Goal: Task Accomplishment & Management: Use online tool/utility

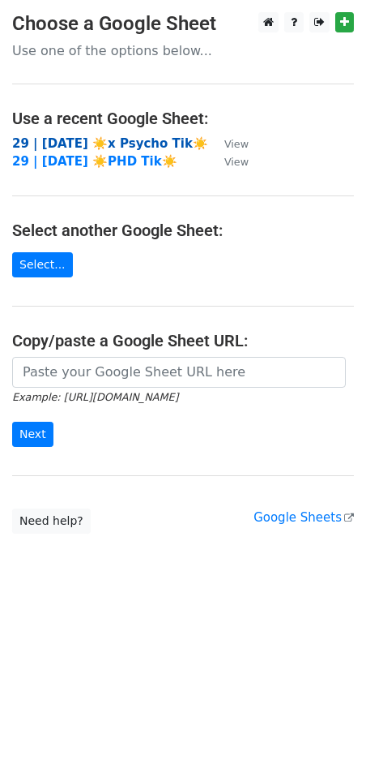
click at [75, 139] on strong "29 | [DATE] ☀️x Psycho Tik☀️" at bounding box center [110, 143] width 196 height 15
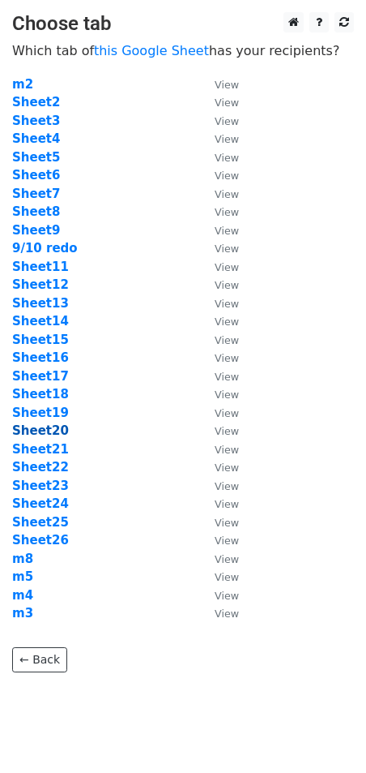
click at [45, 429] on strong "Sheet20" at bounding box center [40, 430] width 57 height 15
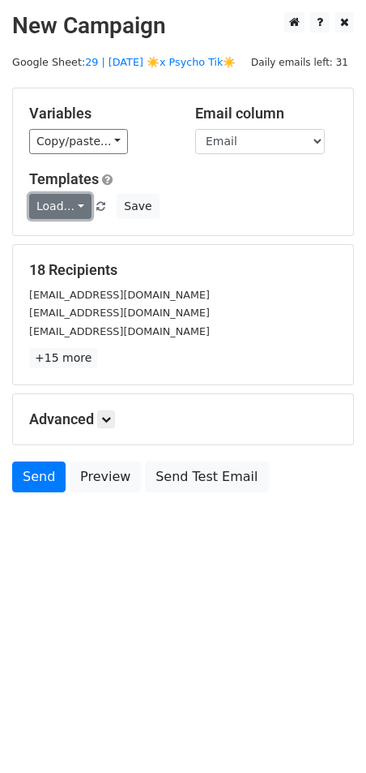
click at [69, 207] on link "Load..." at bounding box center [60, 206] width 62 height 25
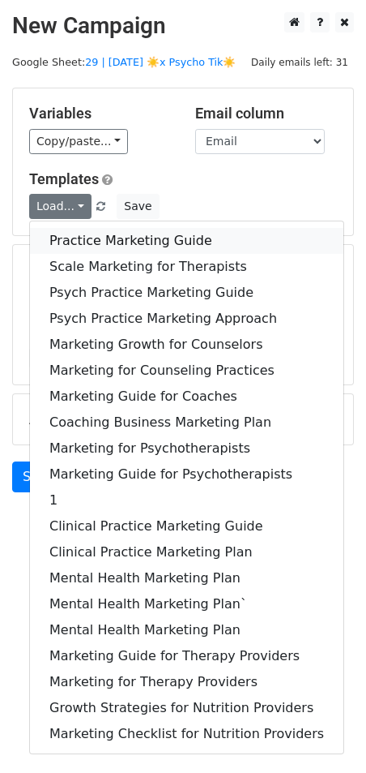
click at [138, 233] on link "Practice Marketing Guide" at bounding box center [187, 241] width 314 height 26
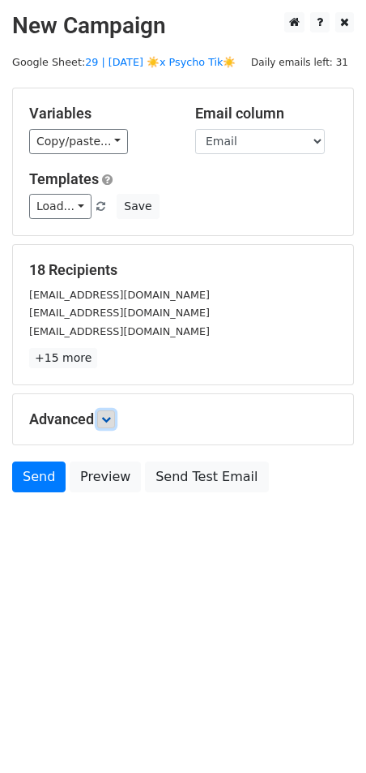
click at [111, 415] on icon at bounding box center [106, 419] width 10 height 10
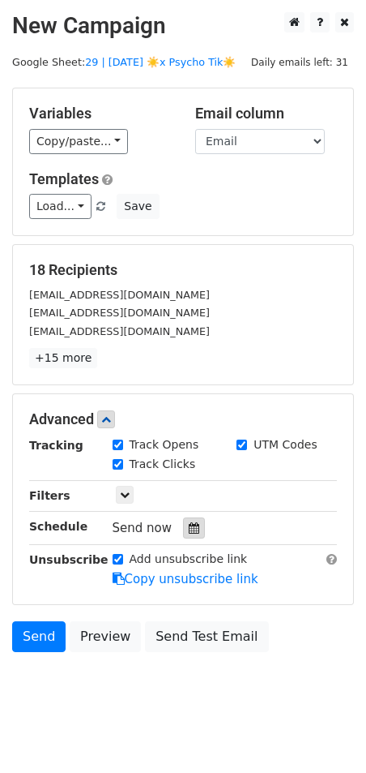
click at [189, 522] on icon at bounding box center [194, 527] width 11 height 11
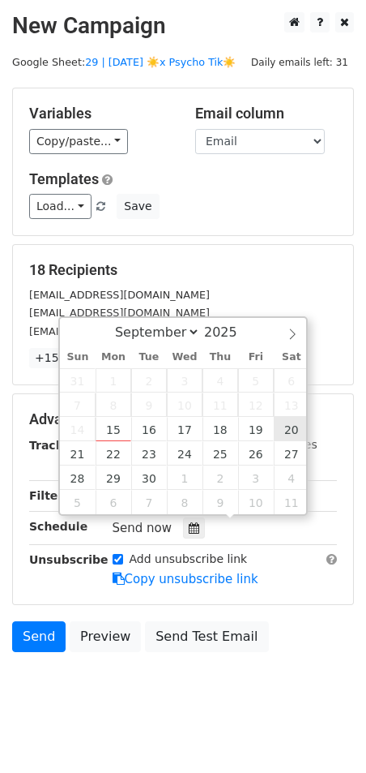
type input "2025-09-20 12:00"
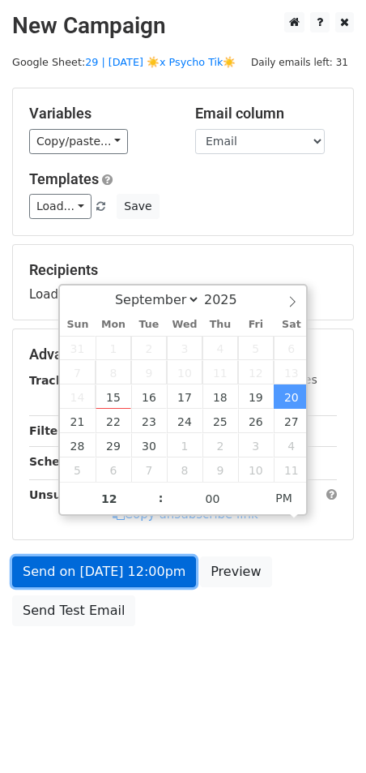
click at [159, 567] on link "Send on Sep 20 at 12:00pm" at bounding box center [104, 571] width 184 height 31
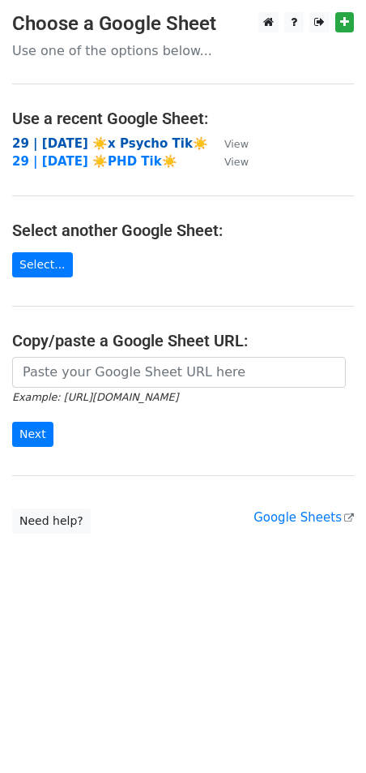
click at [99, 139] on strong "29 | [DATE] ☀️x Psycho Tik☀️" at bounding box center [110, 143] width 196 height 15
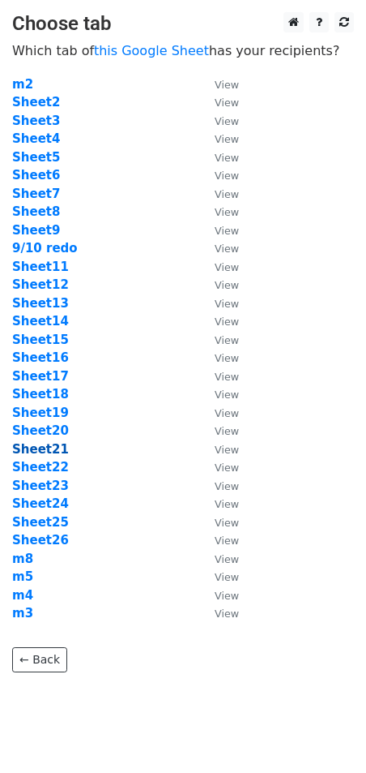
click at [37, 452] on strong "Sheet21" at bounding box center [40, 449] width 57 height 15
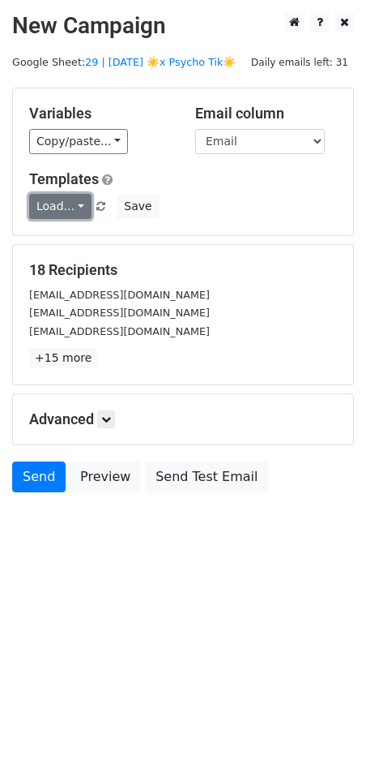
click at [50, 201] on link "Load..." at bounding box center [60, 206] width 62 height 25
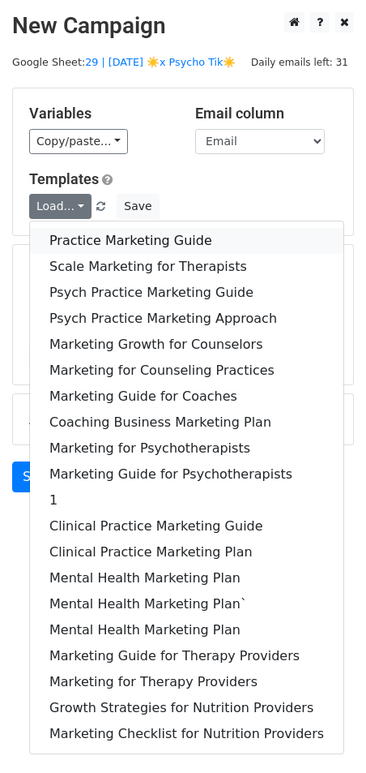
click at [93, 235] on link "Practice Marketing Guide" at bounding box center [187, 241] width 314 height 26
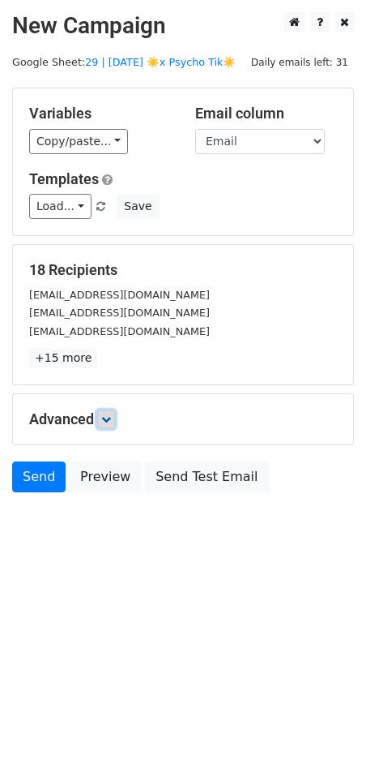
click at [107, 418] on icon at bounding box center [106, 419] width 10 height 10
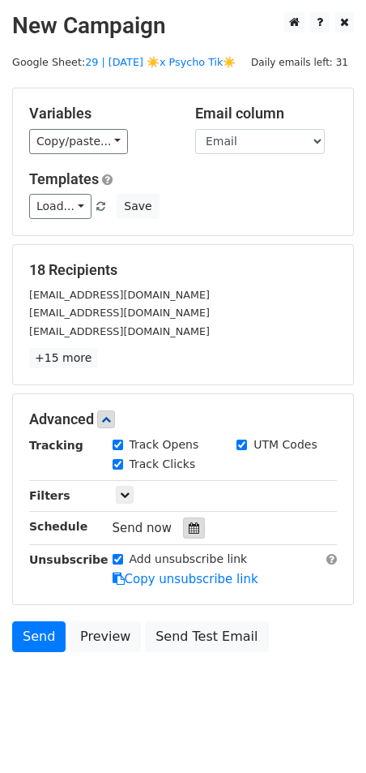
click at [189, 525] on icon at bounding box center [194, 527] width 11 height 11
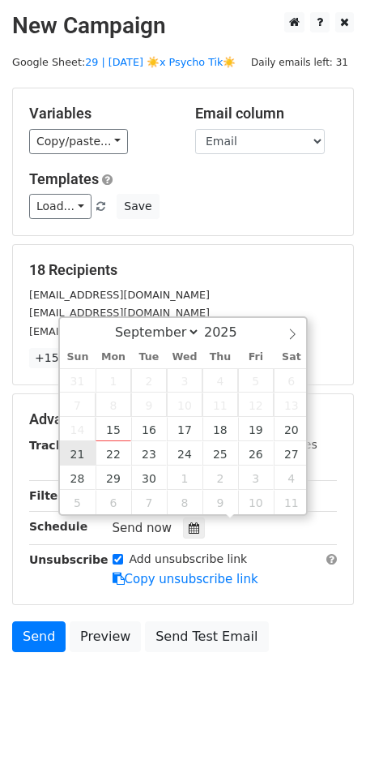
type input "2025-09-21 12:00"
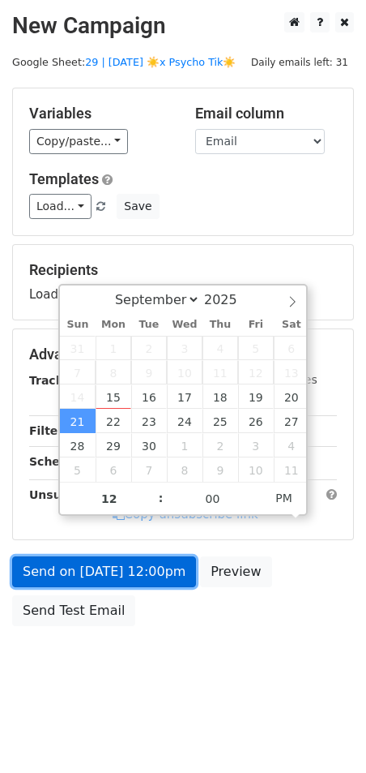
click at [95, 576] on link "Send on Sep 21 at 12:00pm" at bounding box center [104, 571] width 184 height 31
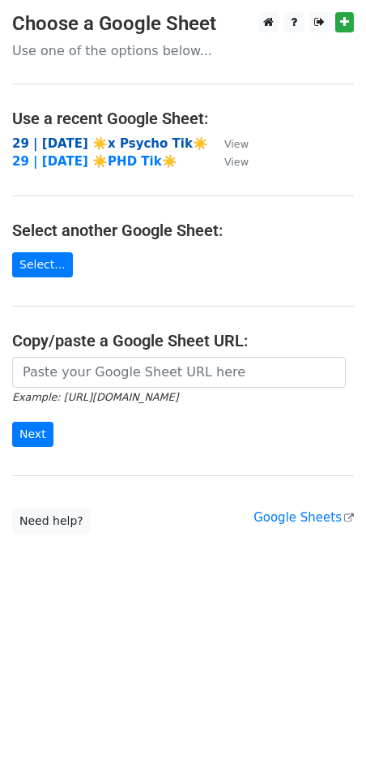
click at [126, 143] on strong "29 | [DATE] ☀️x Psycho Tik☀️" at bounding box center [110, 143] width 196 height 15
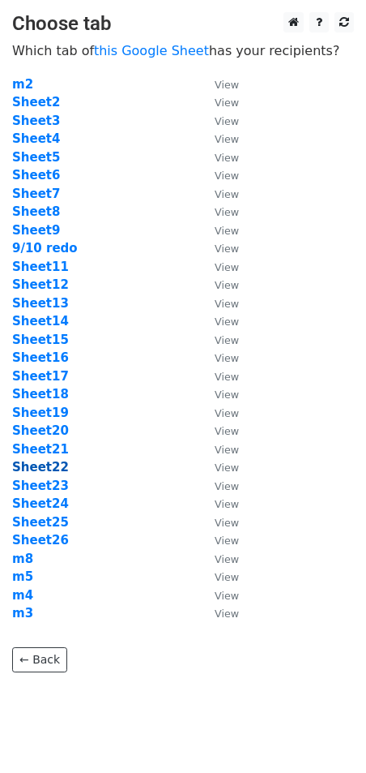
click at [49, 468] on strong "Sheet22" at bounding box center [40, 467] width 57 height 15
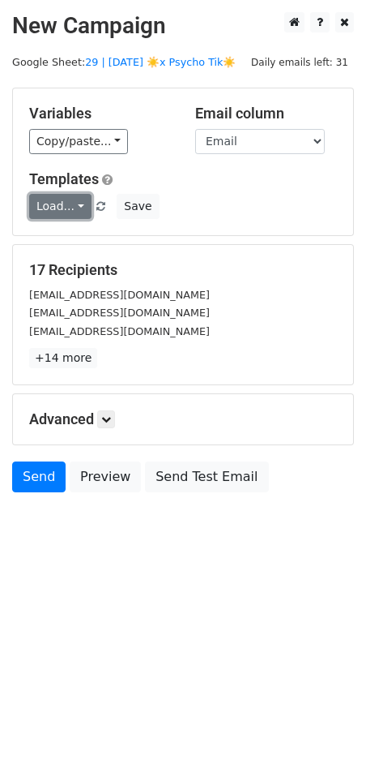
click at [58, 203] on link "Load..." at bounding box center [60, 206] width 62 height 25
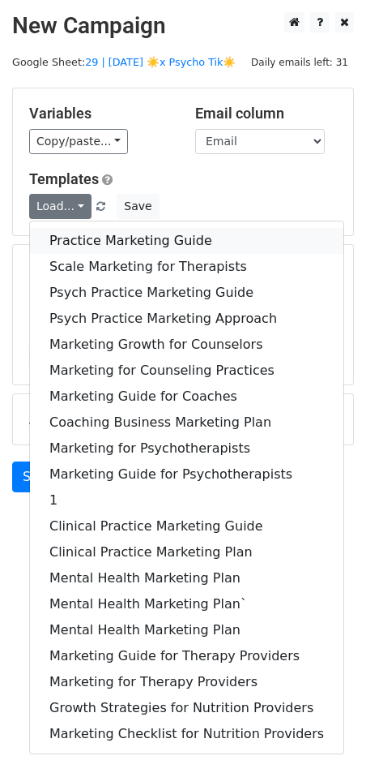
click at [106, 234] on link "Practice Marketing Guide" at bounding box center [187, 241] width 314 height 26
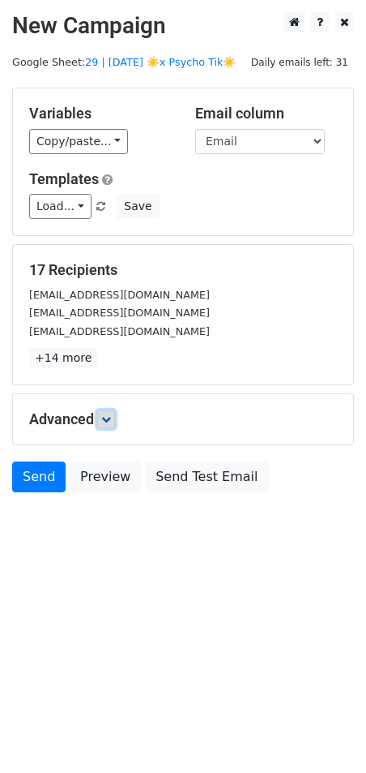
click at [109, 421] on icon at bounding box center [106, 419] width 10 height 10
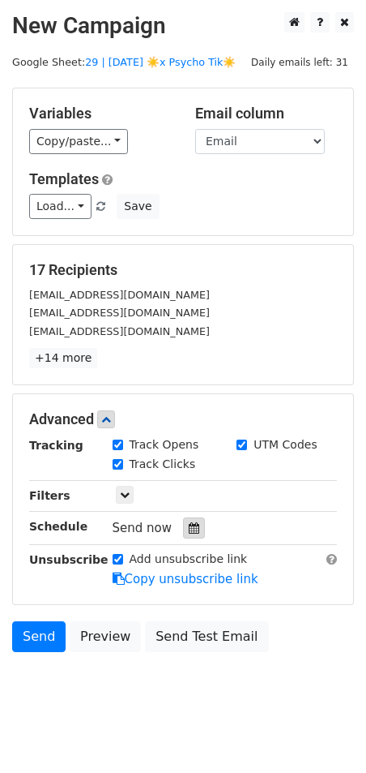
click at [190, 525] on icon at bounding box center [194, 527] width 11 height 11
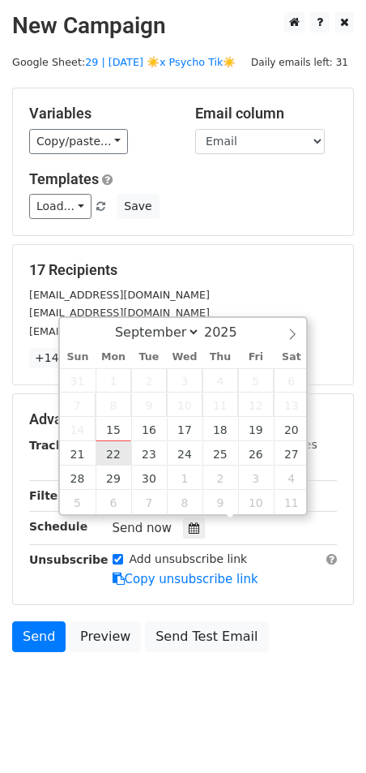
type input "2025-09-22 12:00"
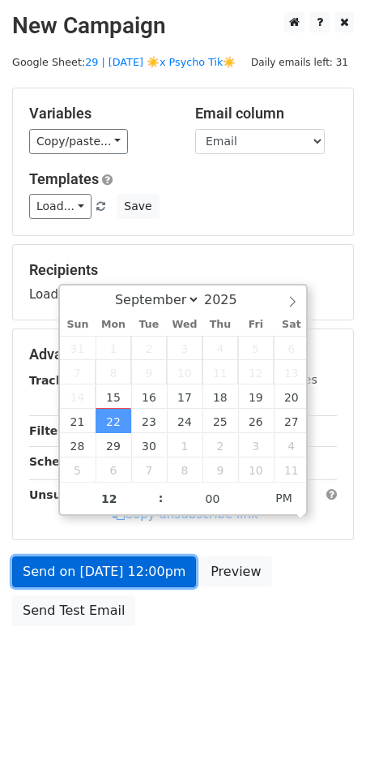
click at [109, 582] on link "Send on Sep 22 at 12:00pm" at bounding box center [104, 571] width 184 height 31
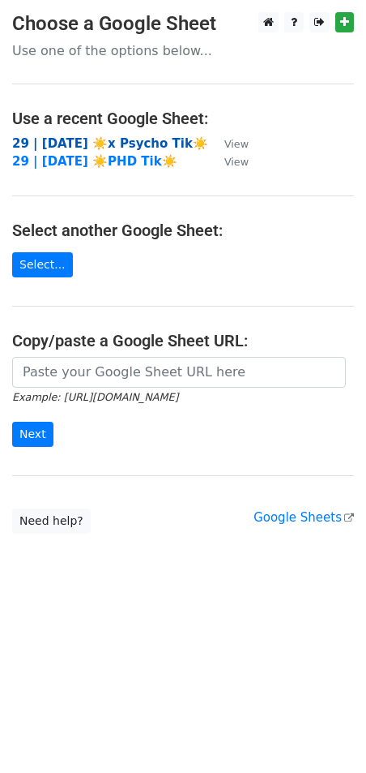
click at [114, 141] on strong "29 | [DATE] ☀️x Psycho Tik☀️" at bounding box center [110, 143] width 196 height 15
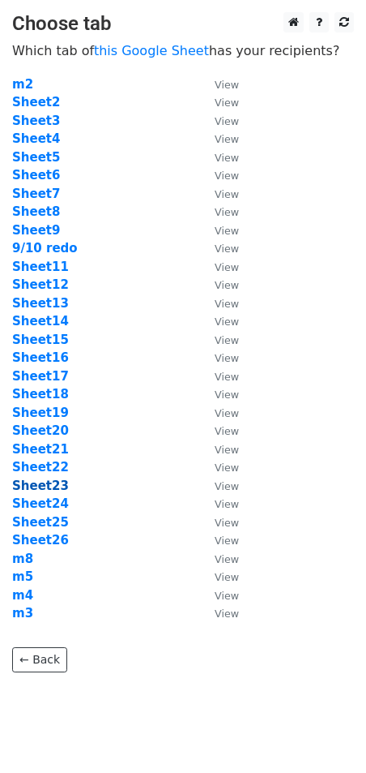
click at [44, 486] on strong "Sheet23" at bounding box center [40, 485] width 57 height 15
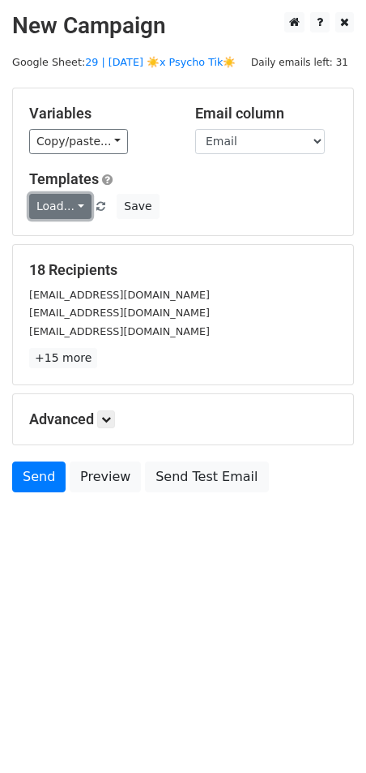
click at [61, 216] on link "Load..." at bounding box center [60, 206] width 62 height 25
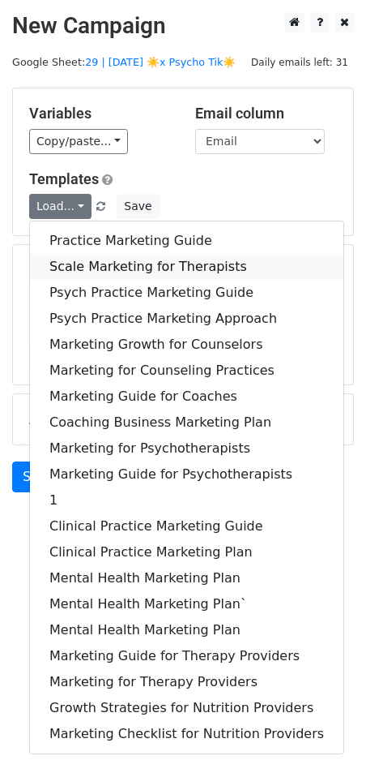
click at [92, 267] on link "Scale Marketing for Therapists" at bounding box center [187, 267] width 314 height 26
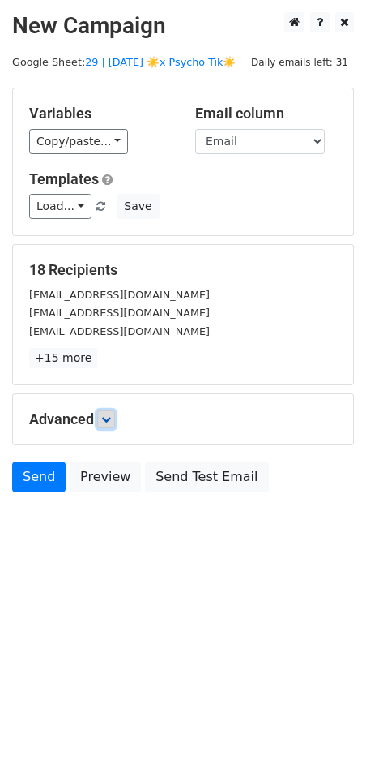
click at [110, 414] on icon at bounding box center [106, 419] width 10 height 10
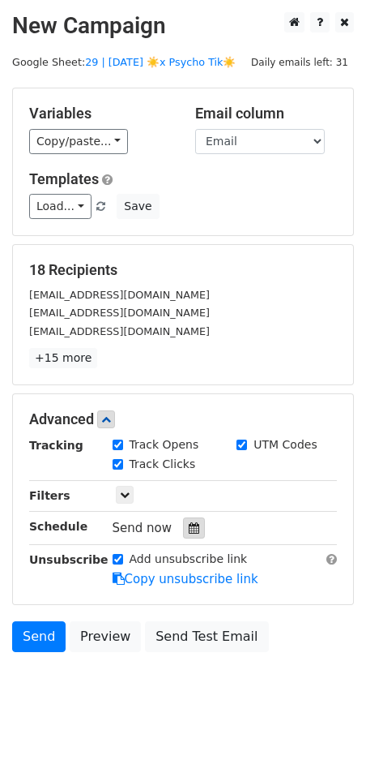
click at [183, 530] on div at bounding box center [194, 527] width 22 height 21
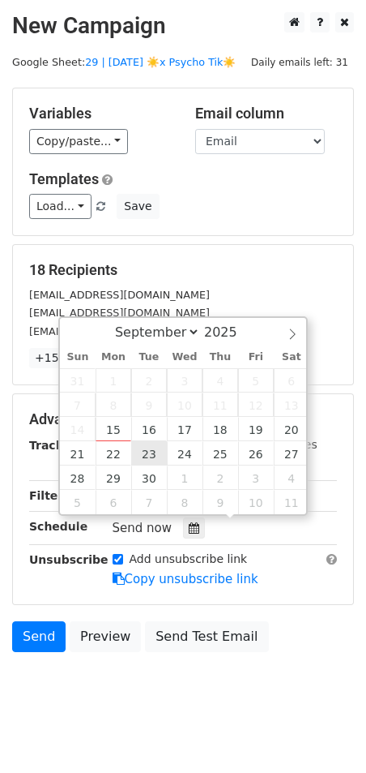
type input "[DATE] 12:00"
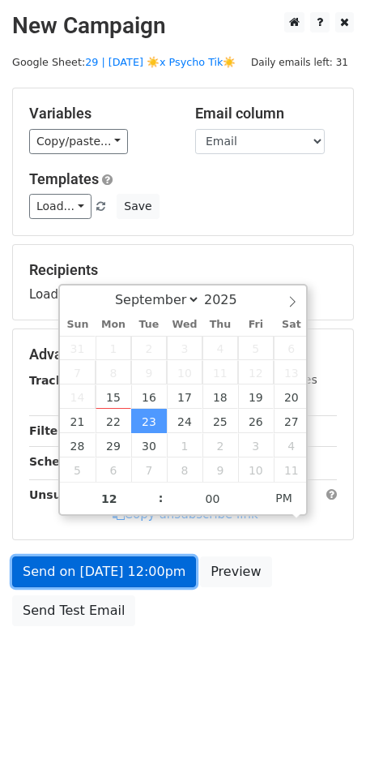
click at [118, 578] on link "Send on [DATE] 12:00pm" at bounding box center [104, 571] width 184 height 31
